Goal: Transaction & Acquisition: Purchase product/service

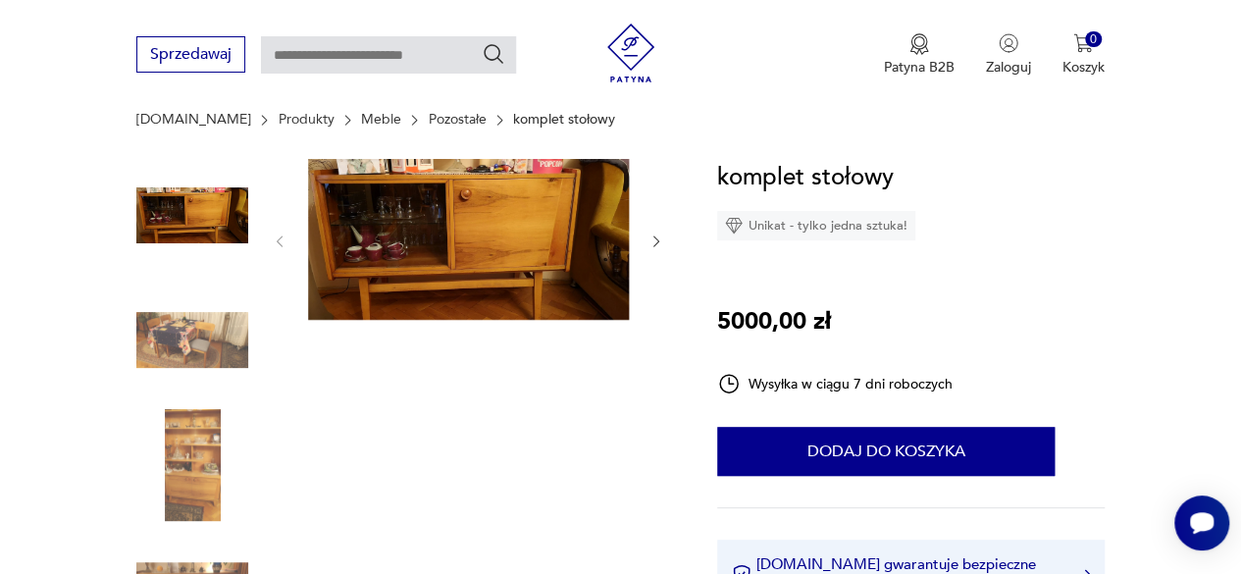
scroll to position [196, 0]
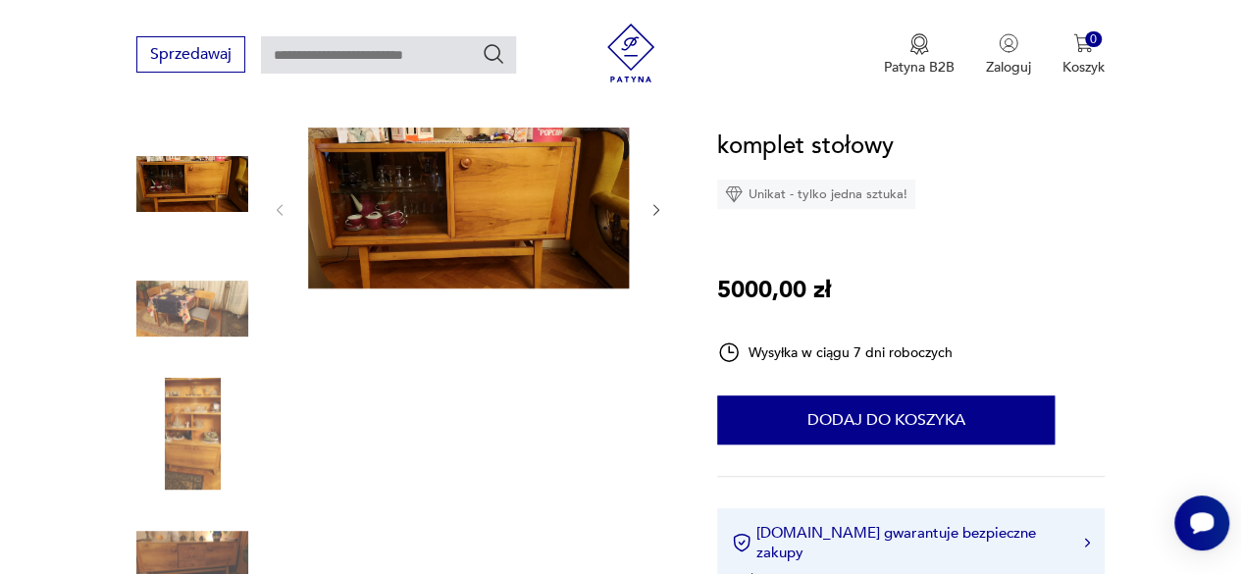
click at [212, 319] on img at bounding box center [192, 309] width 112 height 112
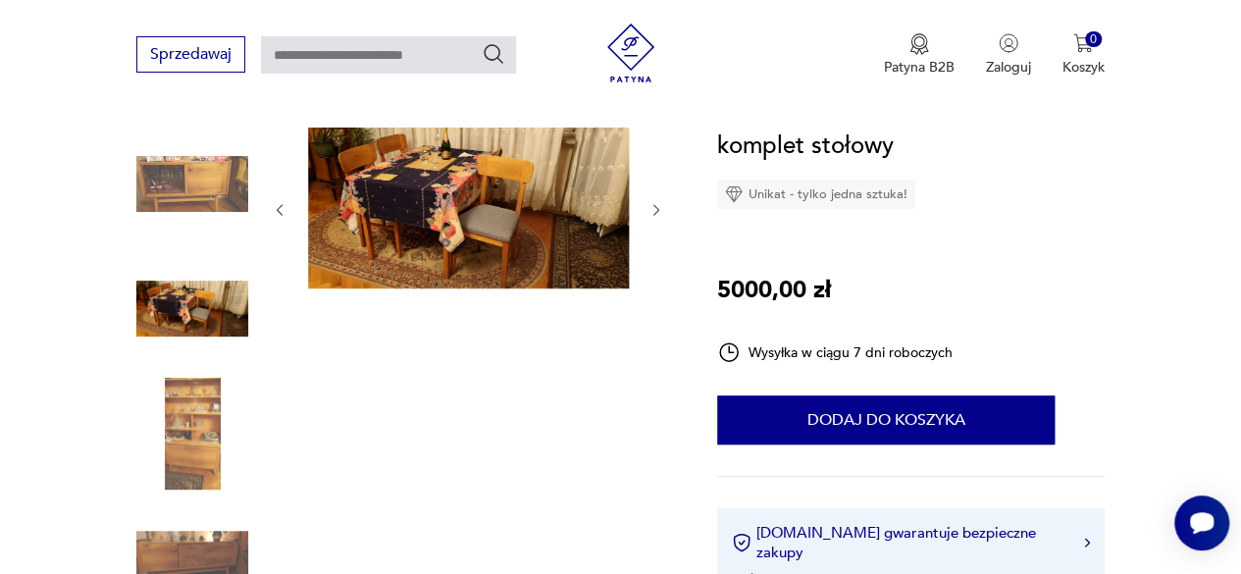
click at [179, 407] on img at bounding box center [192, 434] width 112 height 112
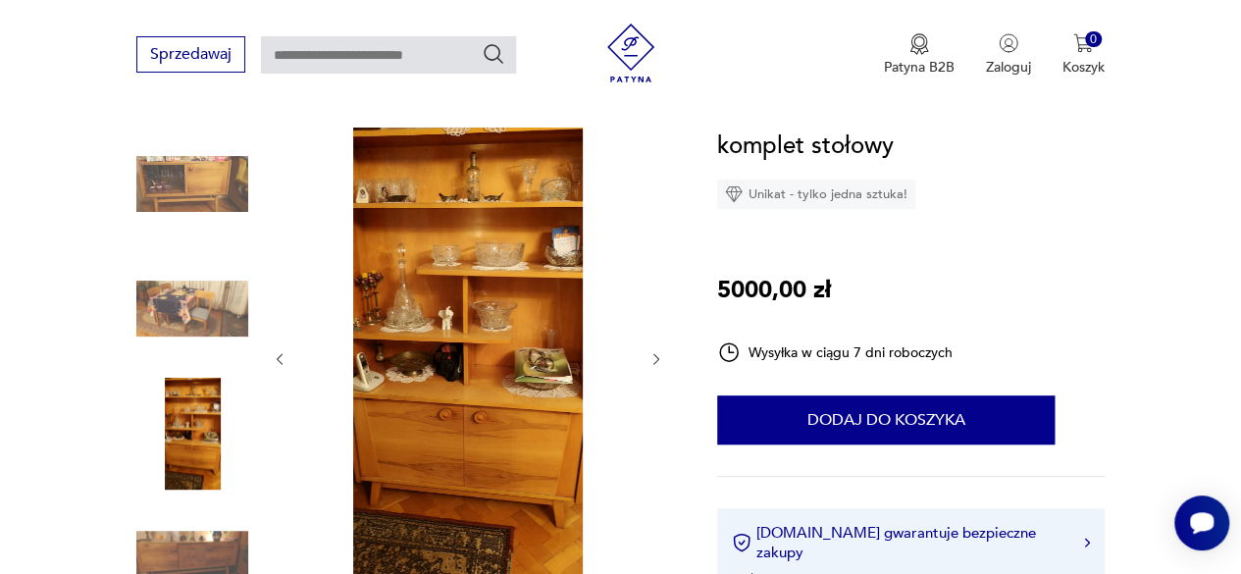
scroll to position [294, 0]
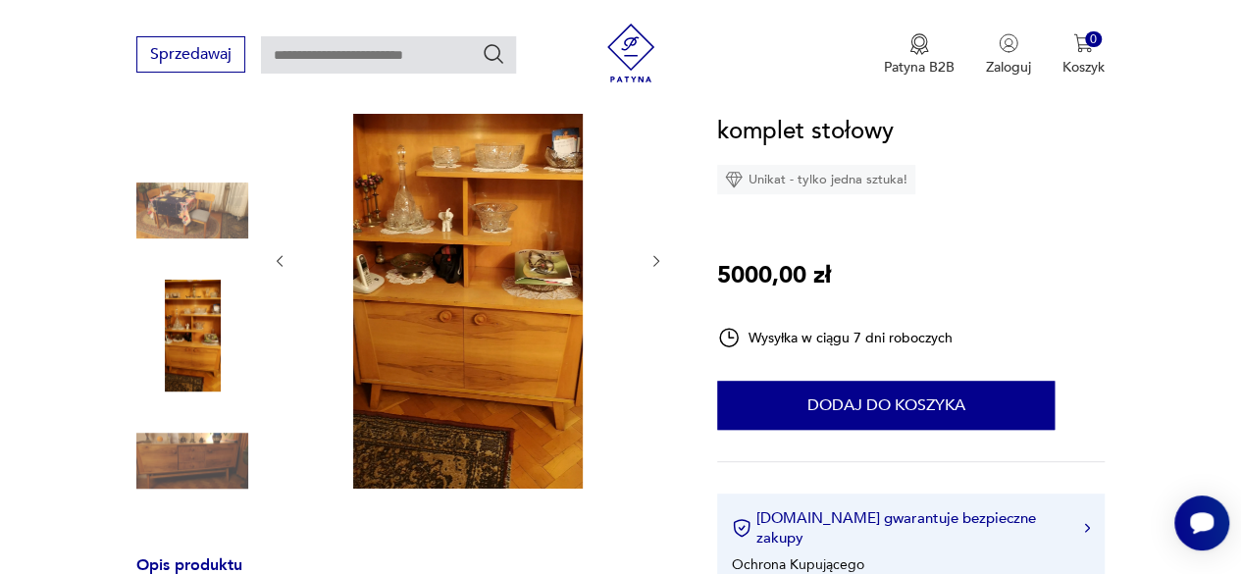
click at [184, 447] on img at bounding box center [192, 461] width 112 height 112
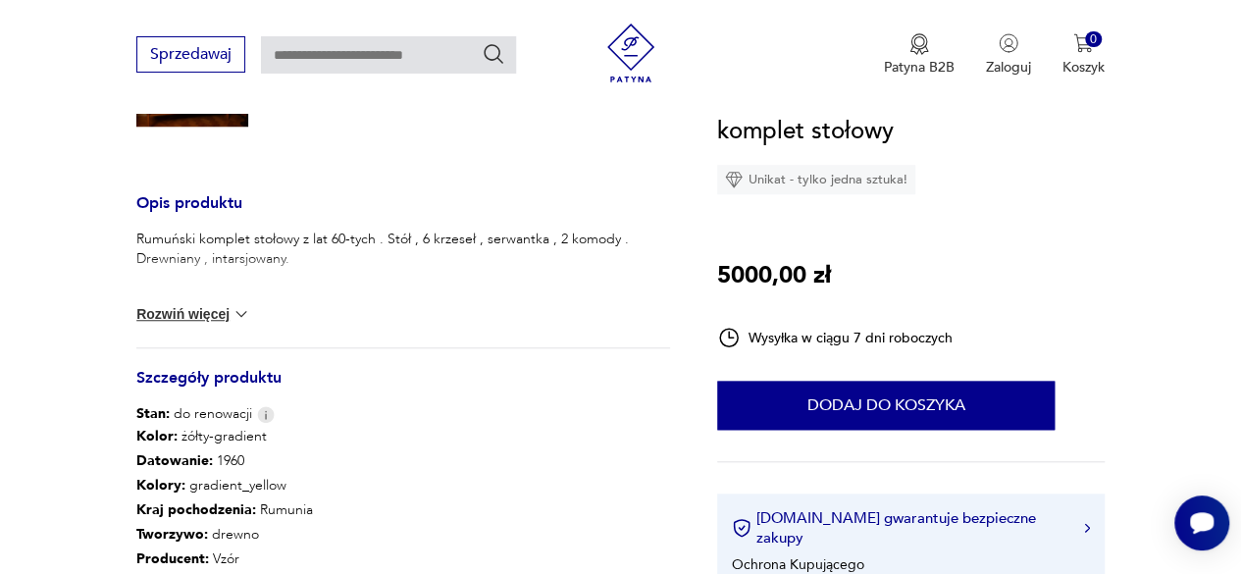
scroll to position [687, 0]
